Goal: Information Seeking & Learning: Learn about a topic

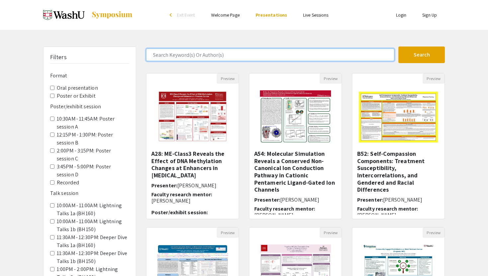
click at [266, 56] on input "Search Keyword(s) Or Author(s)" at bounding box center [270, 54] width 248 height 13
type input "education"
click at [398, 46] on button "Search" at bounding box center [421, 54] width 46 height 17
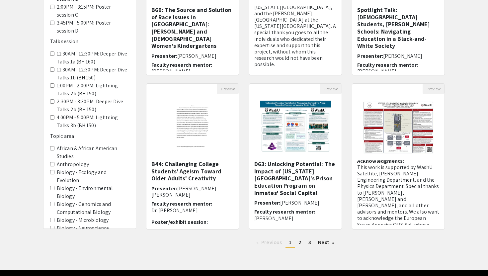
scroll to position [164, 0]
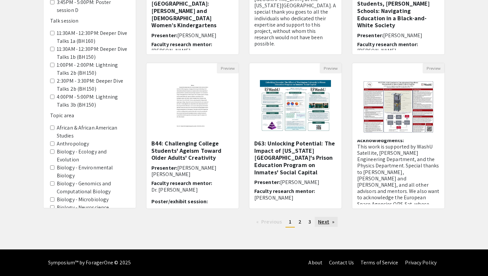
click at [330, 221] on link "Next page" at bounding box center [326, 222] width 23 height 10
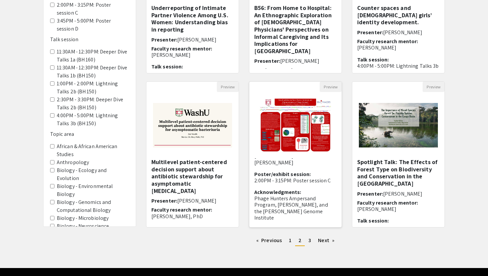
scroll to position [148, 0]
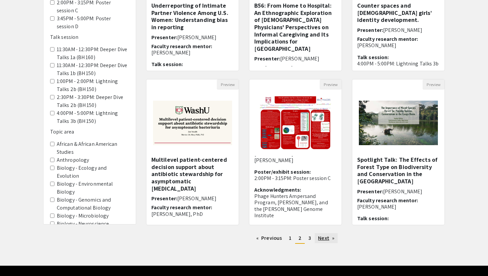
click at [335, 238] on link "Next page" at bounding box center [326, 238] width 23 height 10
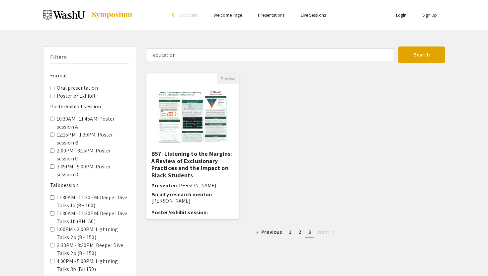
click at [193, 114] on img "Open Presentation <p>B57: Listening to the Margins: A Review of Exclusionary Pr…" at bounding box center [192, 117] width 84 height 66
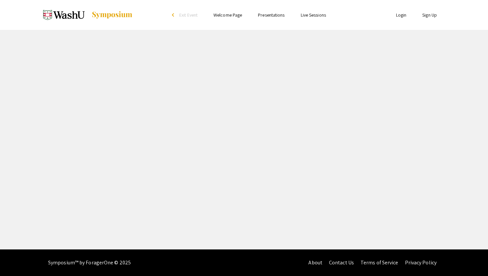
select select "custom"
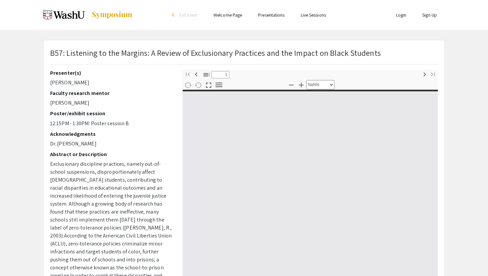
type input "0"
select select "custom"
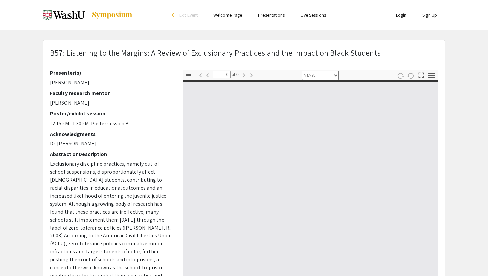
type input "1"
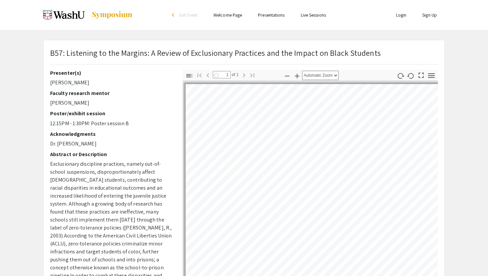
select select "auto"
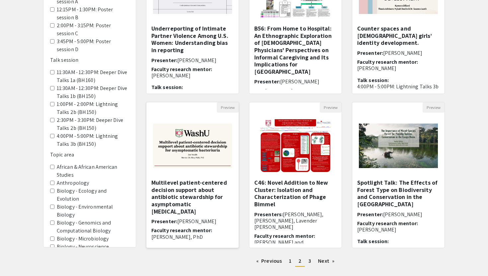
scroll to position [122, 0]
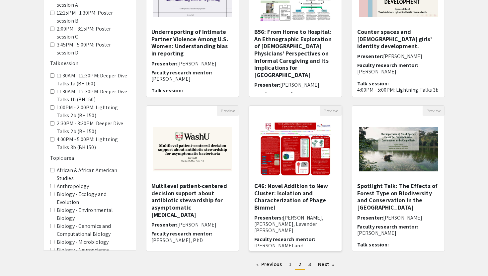
click at [335, 183] on h5 "C46: Novel Addition to New Cluster: Isolation and Characterization of Phage Bim…" at bounding box center [295, 196] width 82 height 29
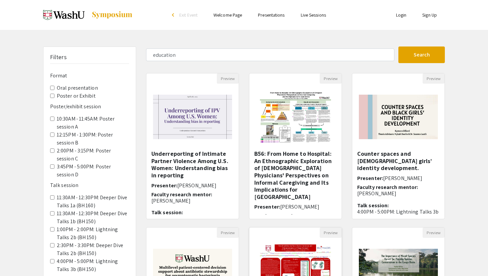
select select "custom"
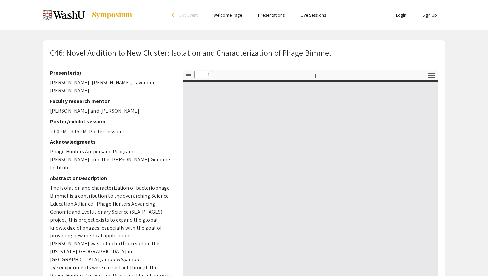
type input "0"
select select "custom"
type input "1"
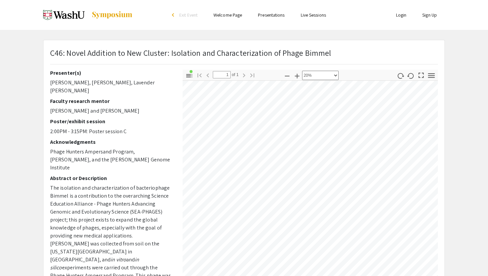
select select "custom"
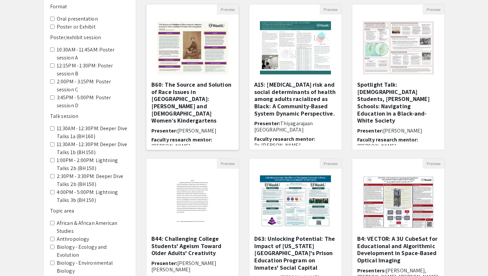
scroll to position [66, 0]
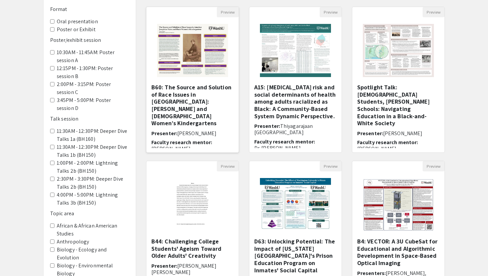
click at [189, 58] on img "Open Presentation <p><strong>B60: The Source and Solution of Race Issues in Ame…" at bounding box center [192, 50] width 84 height 66
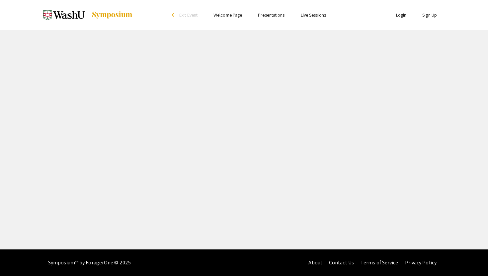
select select "custom"
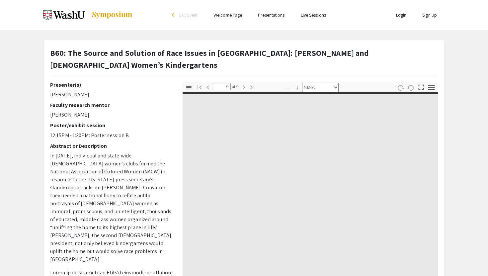
type input "1"
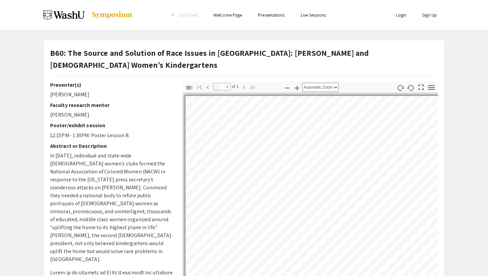
select select "auto"
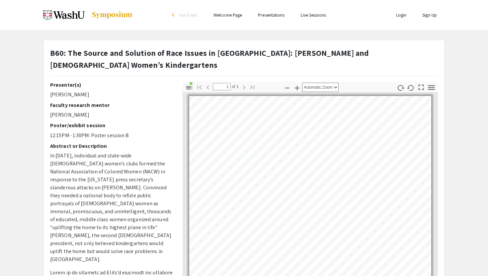
scroll to position [15, 0]
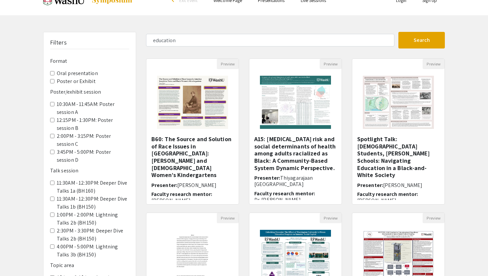
scroll to position [66, 0]
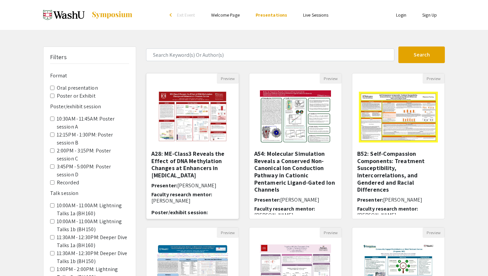
click at [201, 122] on img "Open Presentation <p>A28: ME-Class3 Reveals the Effect of DNA Methylation Chang…" at bounding box center [192, 117] width 84 height 66
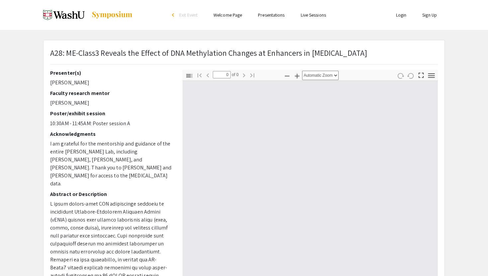
select select "custom"
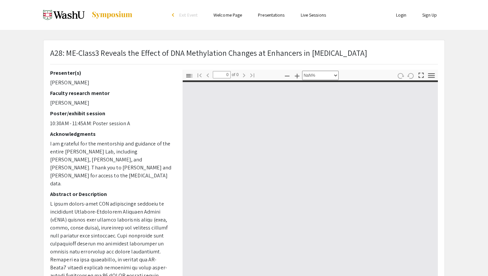
type input "1"
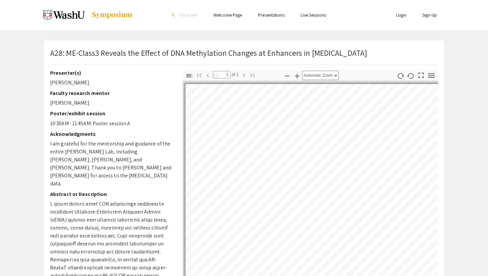
select select "auto"
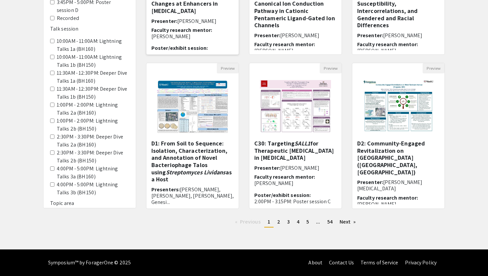
scroll to position [3, 0]
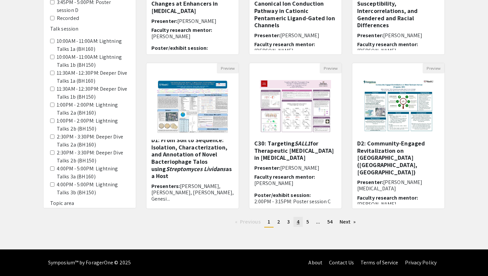
click at [299, 223] on span "4" at bounding box center [298, 221] width 3 height 7
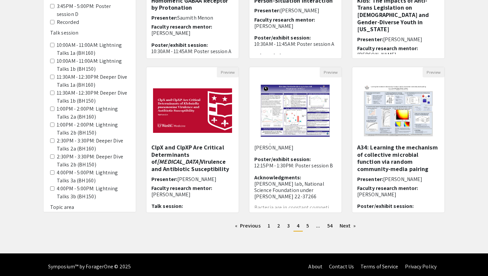
scroll to position [163, 0]
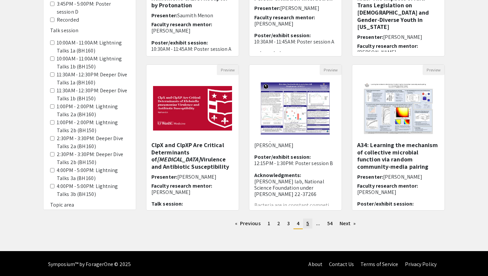
click at [307, 224] on span "5" at bounding box center [308, 223] width 3 height 7
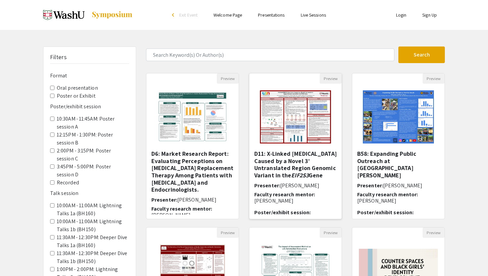
click at [305, 105] on img "Open Presentation <p>D11: X-Linked MEHMO Syndrome Caused by a Novel 3’ Untransl…" at bounding box center [295, 117] width 84 height 66
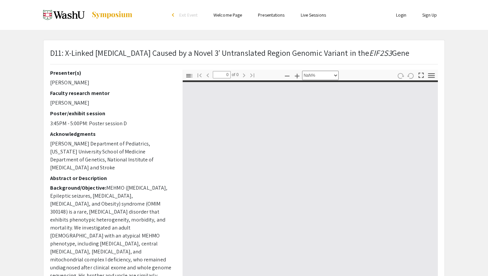
select select "auto"
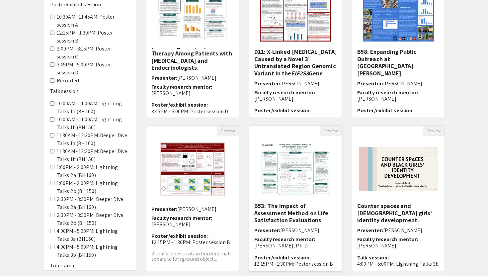
scroll to position [7, 0]
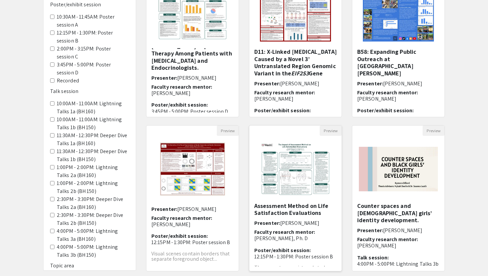
click at [280, 175] on img "Open Presentation <p>B53: The Impact of Assessment Method on Life Satisfaction …" at bounding box center [295, 169] width 84 height 66
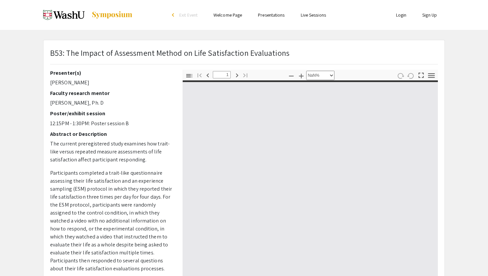
select select "auto"
